Goal: Information Seeking & Learning: Compare options

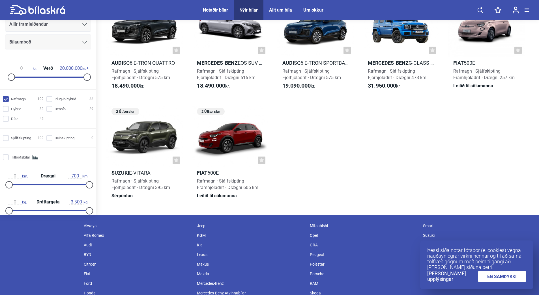
scroll to position [2187, 0]
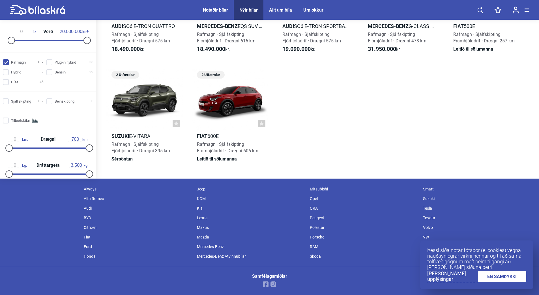
click at [498, 275] on link "ÉG SAMÞYKKI" at bounding box center [502, 276] width 49 height 11
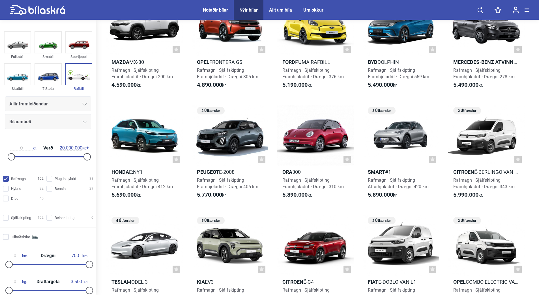
scroll to position [0, 0]
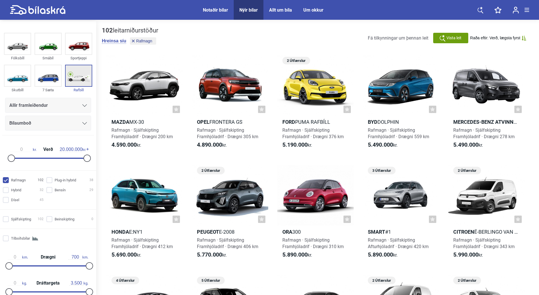
click at [76, 76] on img at bounding box center [79, 75] width 26 height 21
checkbox input "false"
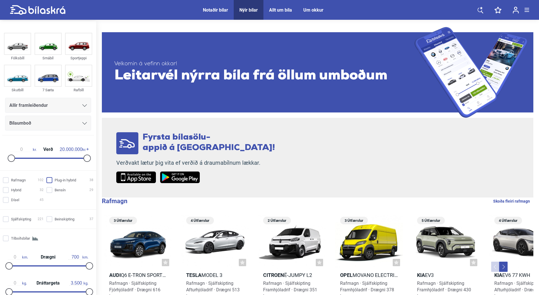
click at [48, 180] on input "Plug-in hybrid 38" at bounding box center [70, 181] width 47 height 6
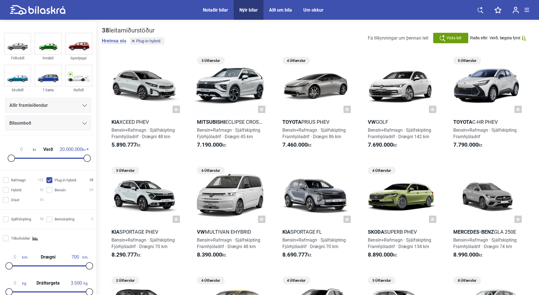
click at [67, 177] on div "Rafmagn 102 Plug-in hybrid 38 Hybrid 32 Bensín 29 Dísel 45" at bounding box center [48, 190] width 96 height 30
click at [69, 178] on input "Plug-in hybrid 38" at bounding box center [70, 181] width 47 height 6
checkbox input "false"
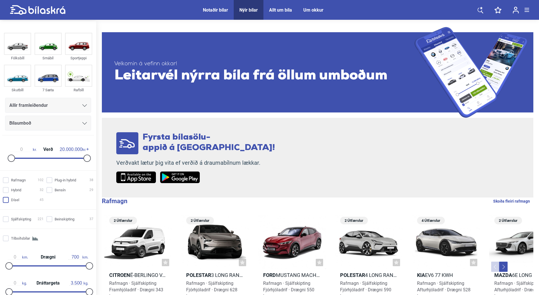
click at [24, 198] on input "Dísel 45" at bounding box center [24, 200] width 41 height 6
checkbox input "true"
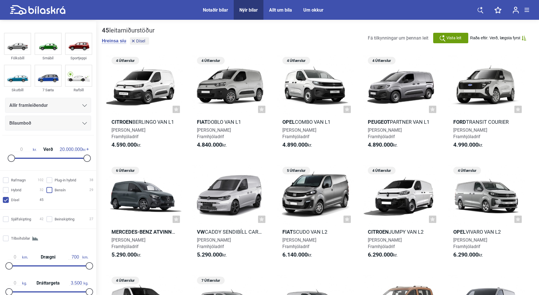
click at [58, 188] on input "Bensín 29" at bounding box center [70, 191] width 47 height 6
checkbox input "true"
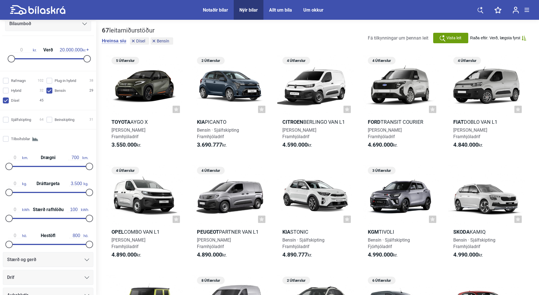
scroll to position [113, 0]
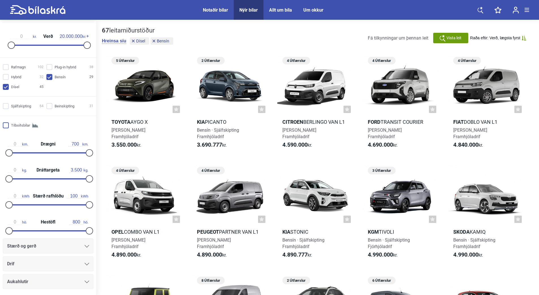
click at [4, 124] on input "Tilboðsbílar" at bounding box center [24, 126] width 41 height 6
checkbox input "true"
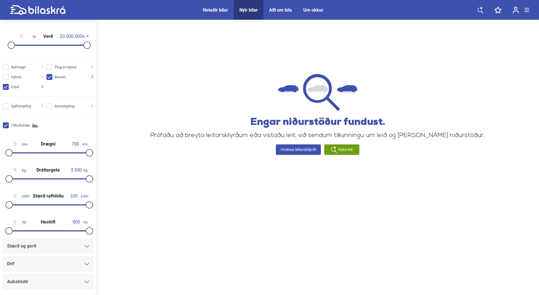
click at [7, 86] on input "Dísel 0" at bounding box center [24, 87] width 41 height 6
checkbox input "false"
click at [48, 78] on input "Bensín 0" at bounding box center [70, 77] width 47 height 6
checkbox input "false"
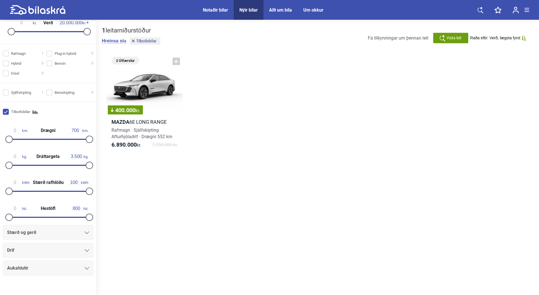
scroll to position [134, 0]
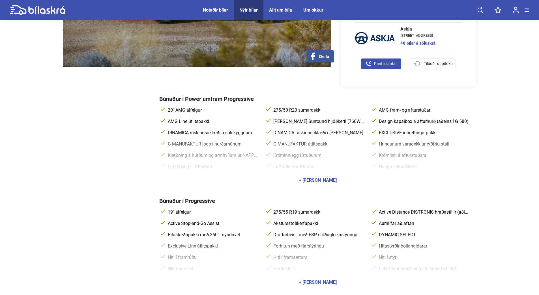
scroll to position [170, 0]
click at [313, 178] on div "+ Sýna allan búnað" at bounding box center [318, 180] width 38 height 5
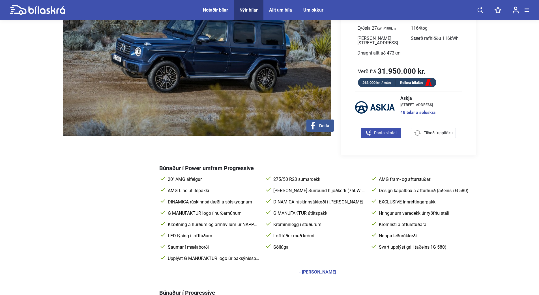
scroll to position [28, 0]
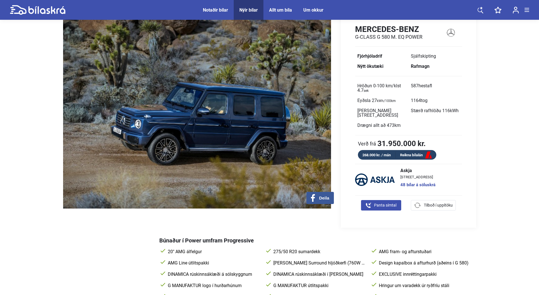
click at [224, 143] on img at bounding box center [197, 112] width 268 height 194
